Goal: Information Seeking & Learning: Learn about a topic

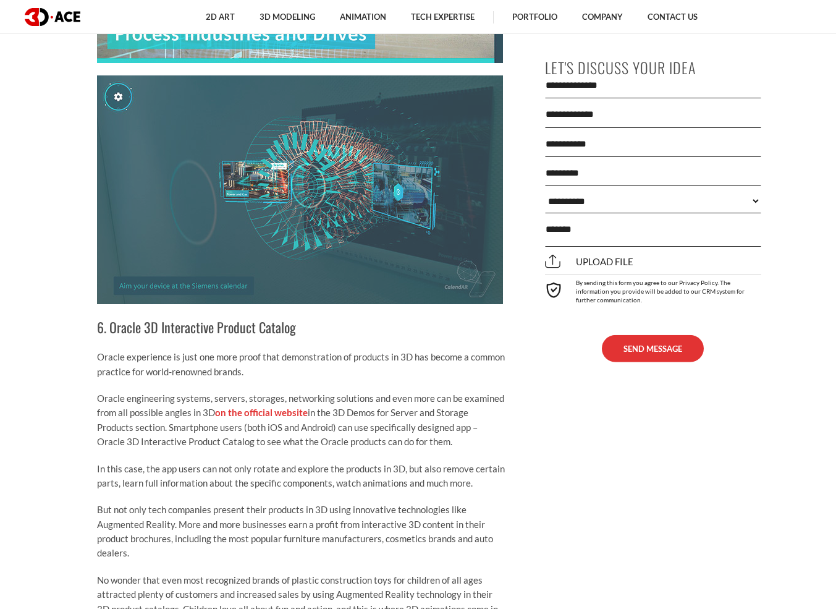
scroll to position [2570, 0]
click at [286, 407] on link "on the official website" at bounding box center [261, 412] width 93 height 11
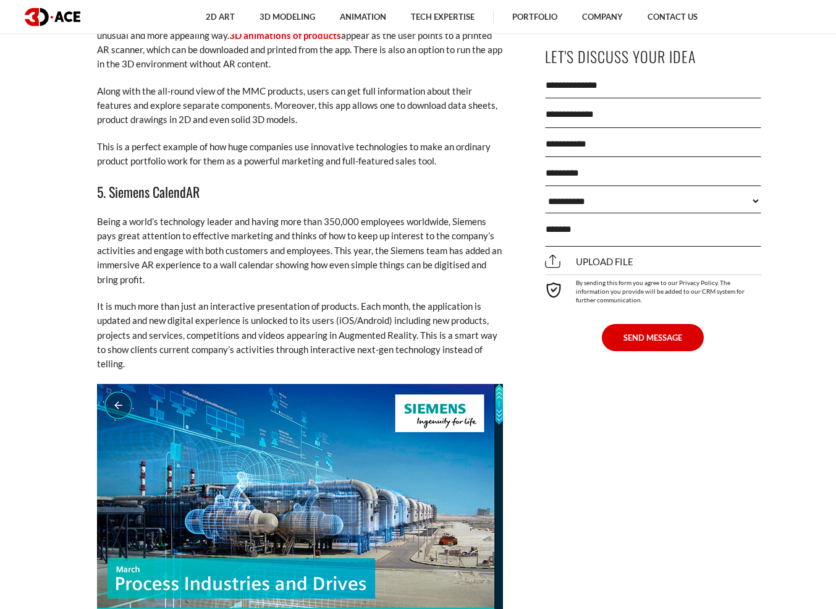
scroll to position [2019, 0]
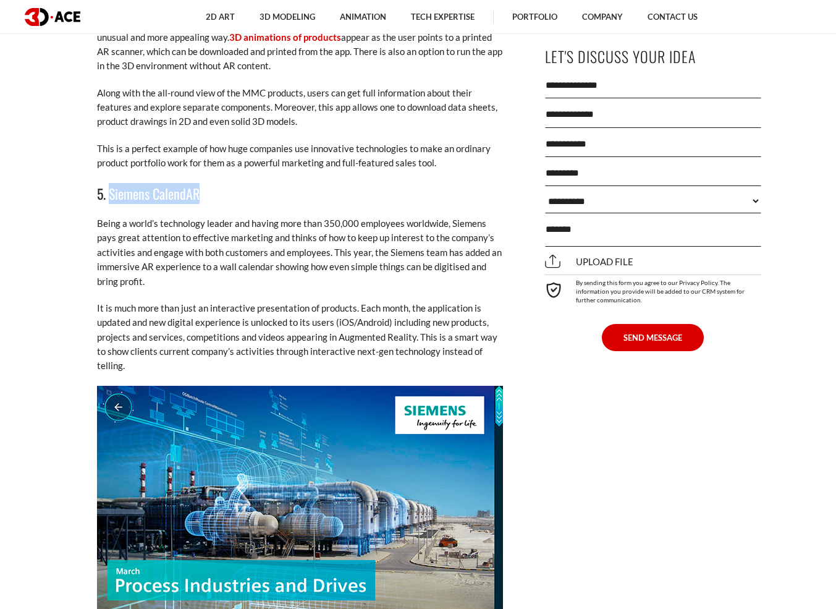
drag, startPoint x: 208, startPoint y: 190, endPoint x: 111, endPoint y: 192, distance: 97.0
click at [111, 192] on h3 "5. Siemens CalendAR" at bounding box center [301, 193] width 408 height 21
copy h3 "Siemens CalendAR"
